Goal: Information Seeking & Learning: Find specific page/section

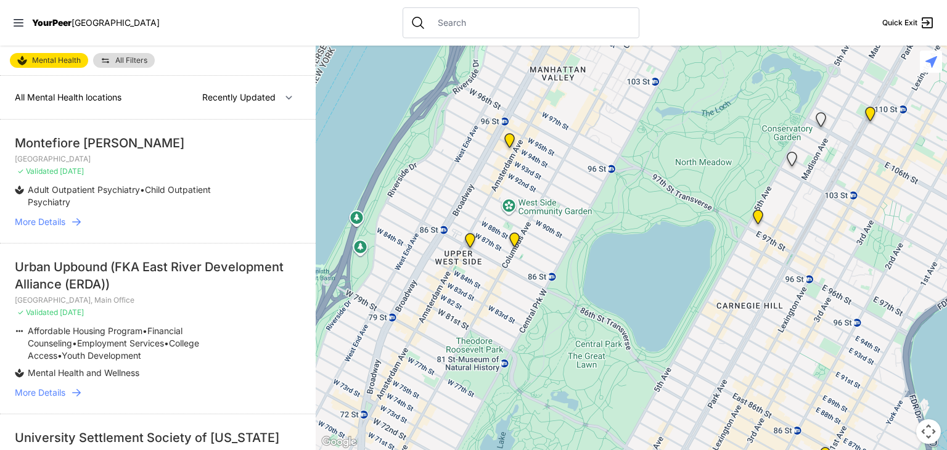
select select "recentlyUpdated"
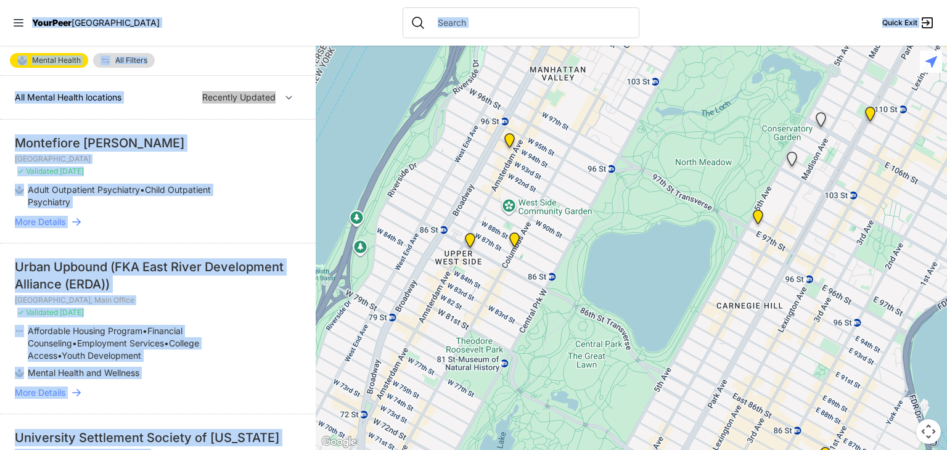
click at [44, 20] on span "YourPeer" at bounding box center [51, 22] width 39 height 10
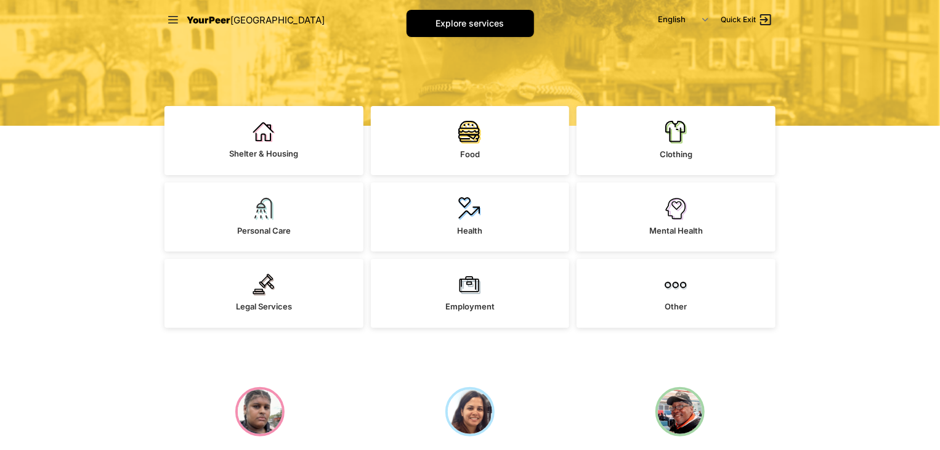
scroll to position [247, 0]
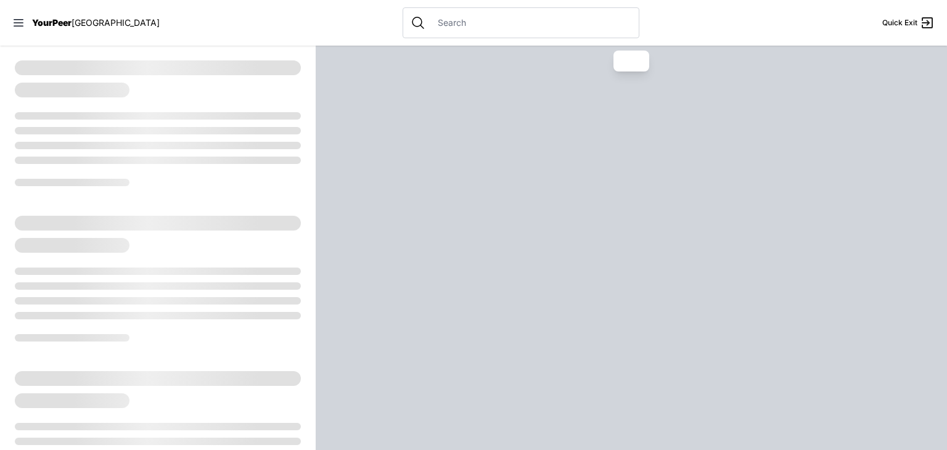
select select "recentlyUpdated"
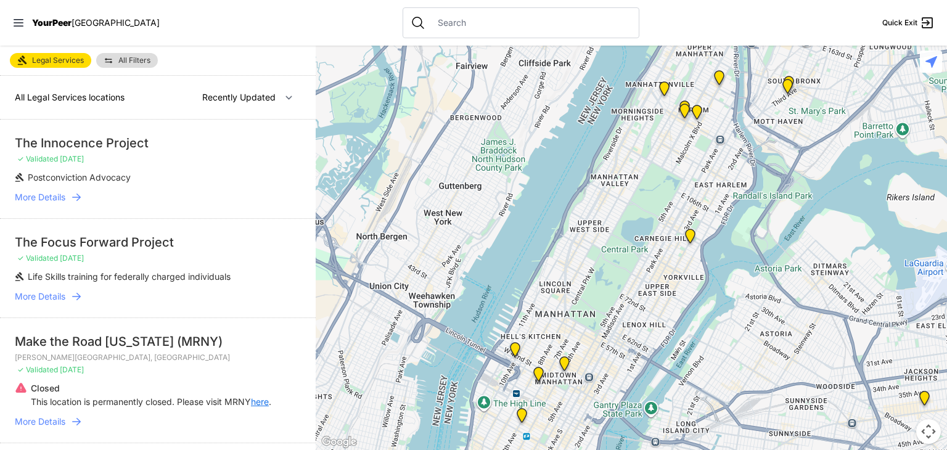
click at [271, 26] on nav "YourPeer [GEOGRAPHIC_DATA] Quick Exit" at bounding box center [473, 23] width 947 height 46
click at [277, 33] on nav "YourPeer [GEOGRAPHIC_DATA] Quick Exit" at bounding box center [473, 23] width 947 height 46
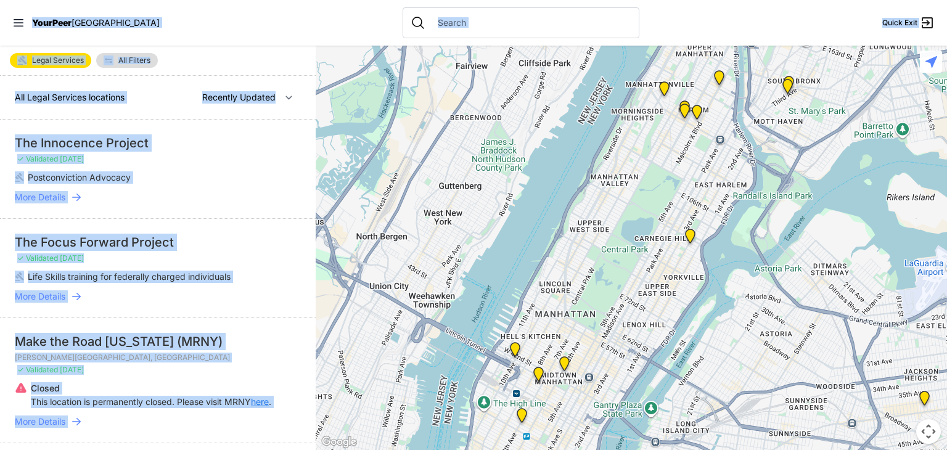
copy div "LoreMips DOL Sitam Cons Adipi Elitsedd Eiu Tempori Utl Etdol Magnaali enimadmin…"
click at [173, 174] on li "Postconviction Advocacy" at bounding box center [133, 177] width 237 height 12
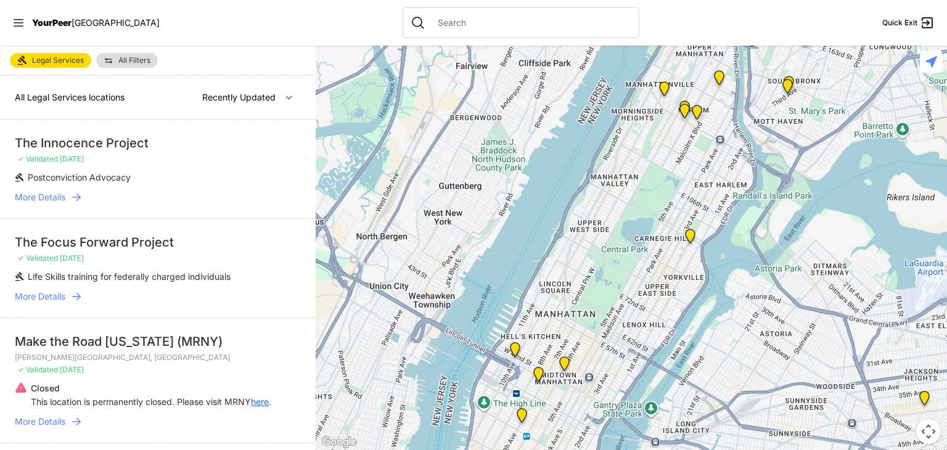
click at [39, 195] on span "More Details" at bounding box center [40, 197] width 51 height 12
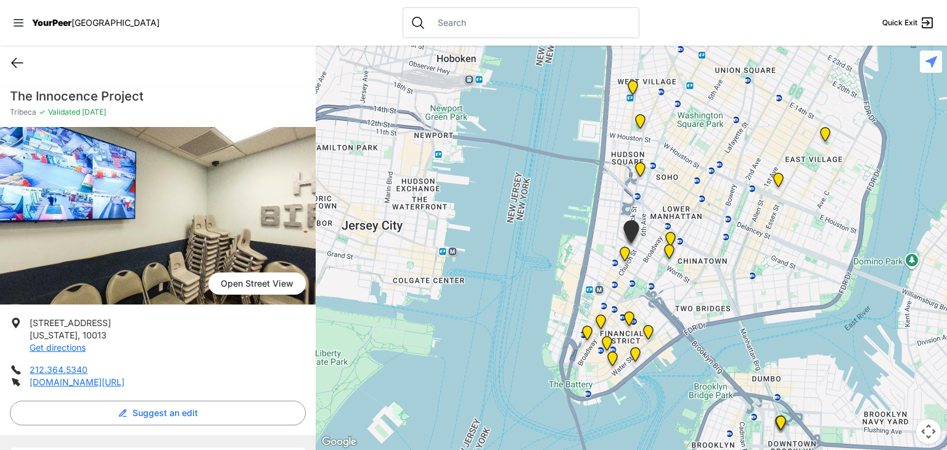
click at [15, 61] on icon at bounding box center [17, 62] width 15 height 15
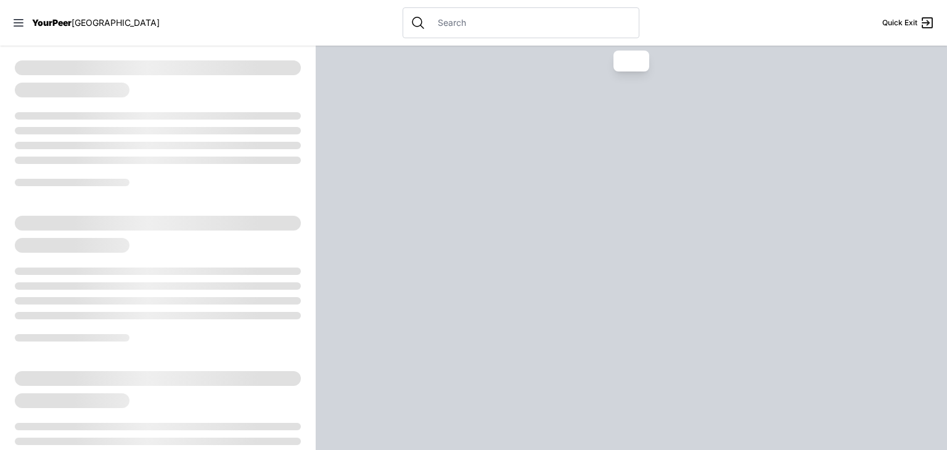
select select "recentlyUpdated"
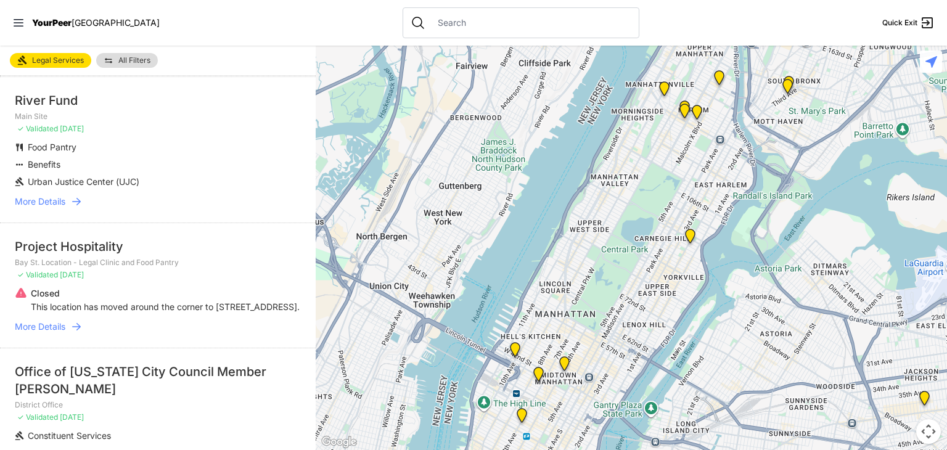
scroll to position [863, 0]
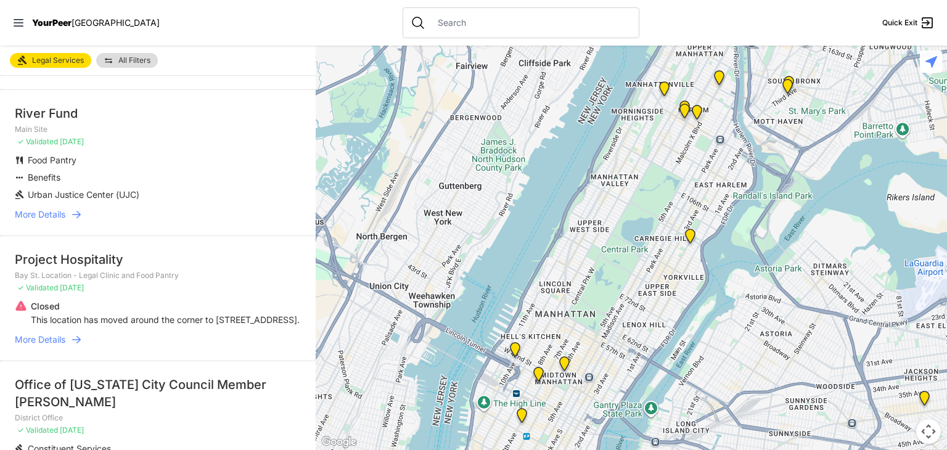
click at [70, 64] on span "Legal Services" at bounding box center [58, 60] width 52 height 10
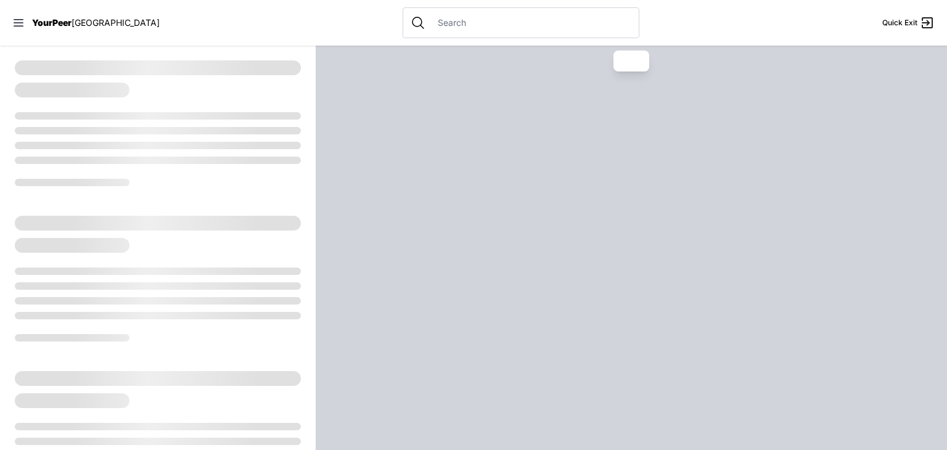
select select "recentlyUpdated"
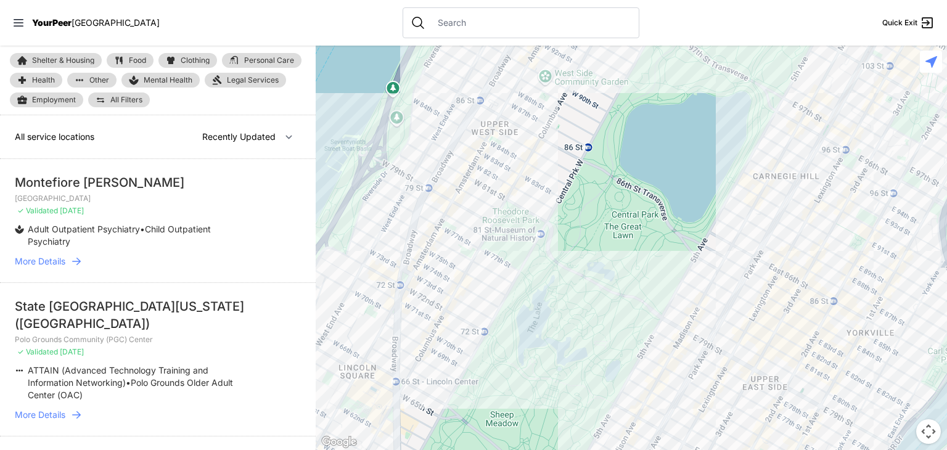
click at [219, 77] on img at bounding box center [217, 80] width 10 height 10
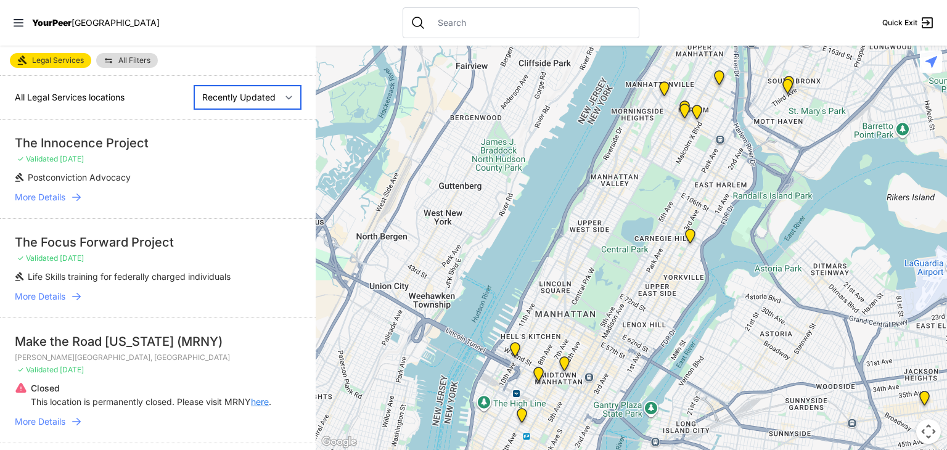
click at [201, 100] on select "Nearby Recently Updated Most Services" at bounding box center [247, 97] width 107 height 23
click at [194, 86] on select "Nearby Recently Updated Most Services" at bounding box center [247, 97] width 107 height 23
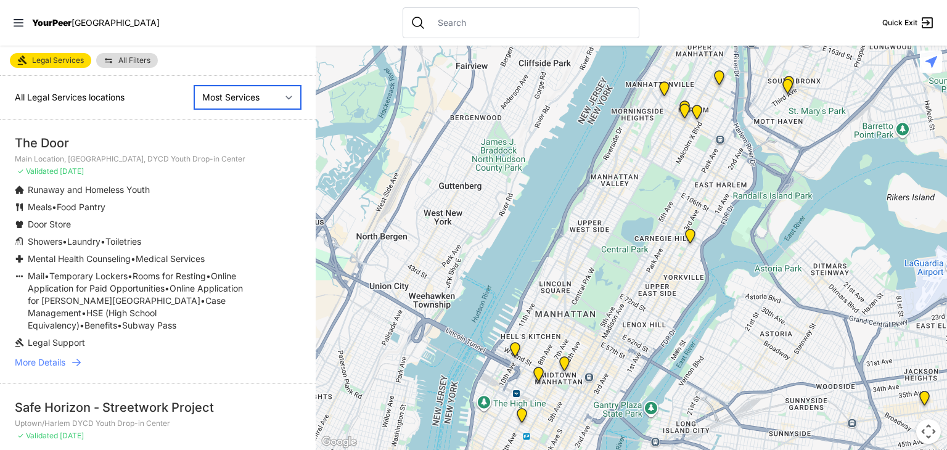
click at [214, 101] on select "Nearby Recently Updated Most Services" at bounding box center [247, 97] width 107 height 23
click at [194, 86] on select "Nearby Recently Updated Most Services" at bounding box center [247, 97] width 107 height 23
select select "recentlyUpdated"
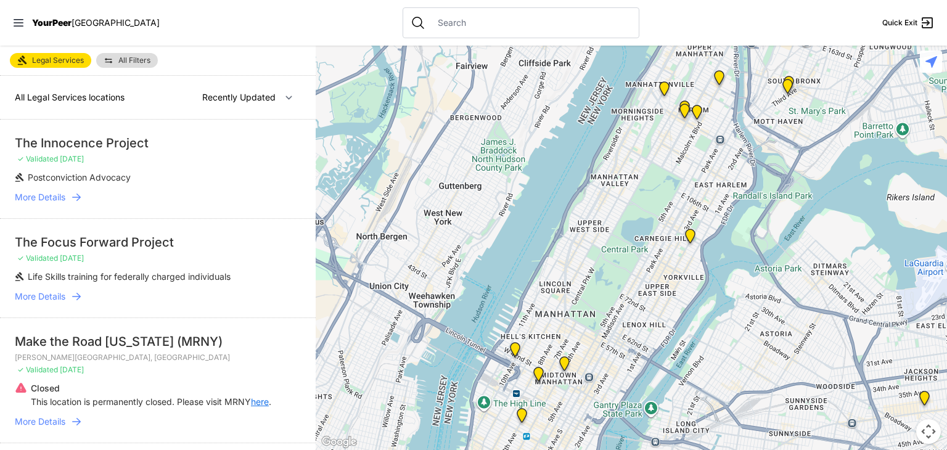
click at [123, 62] on span "All Filters" at bounding box center [134, 60] width 32 height 7
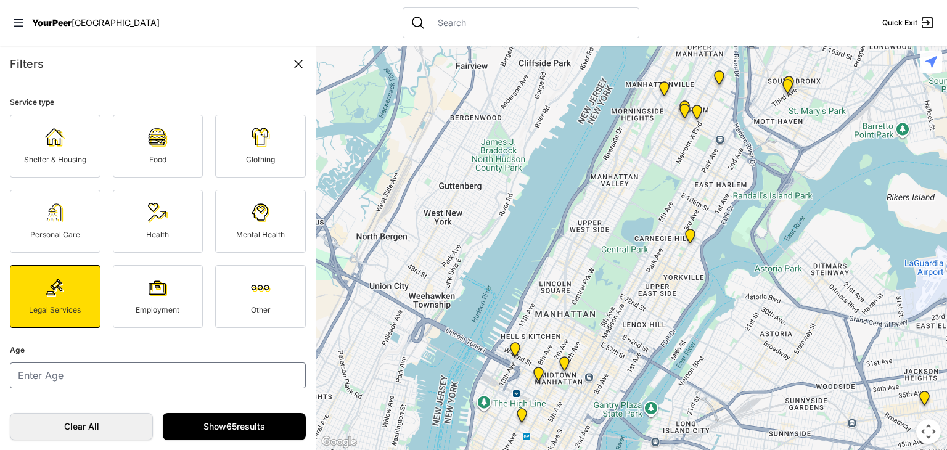
click at [298, 74] on div "Filters Service type Shelter & Housing Food Clothing Personal Care Health Menta…" at bounding box center [158, 248] width 316 height 404
click at [298, 67] on icon at bounding box center [298, 64] width 15 height 15
